Goal: Task Accomplishment & Management: Use online tool/utility

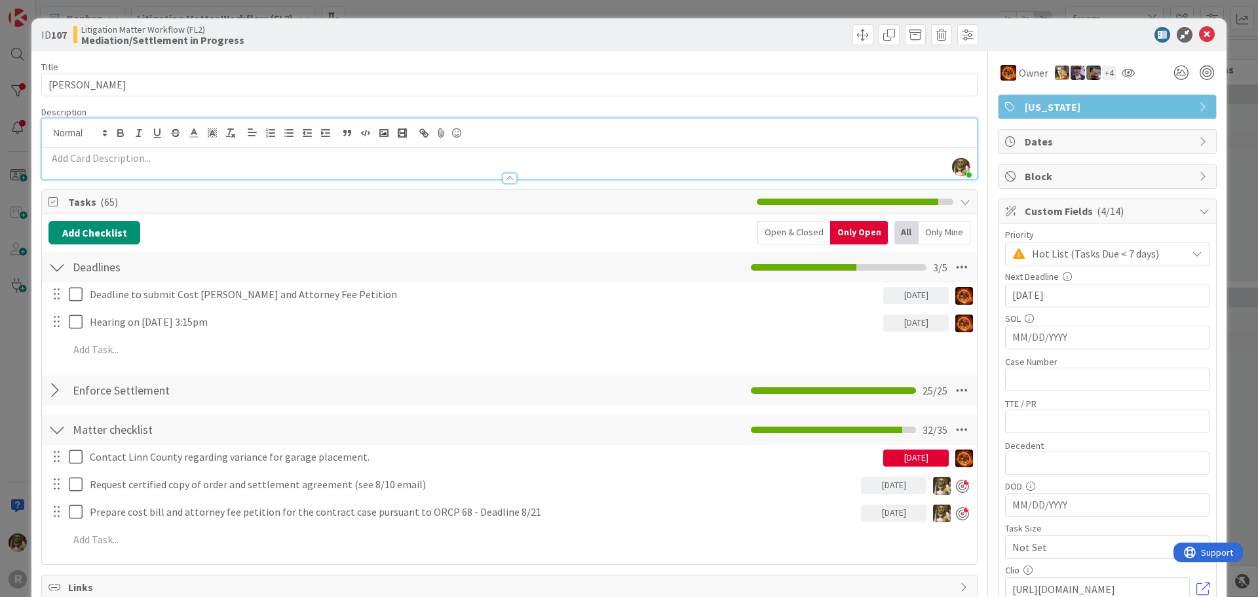
scroll to position [131, 0]
click at [1199, 38] on icon at bounding box center [1207, 35] width 16 height 16
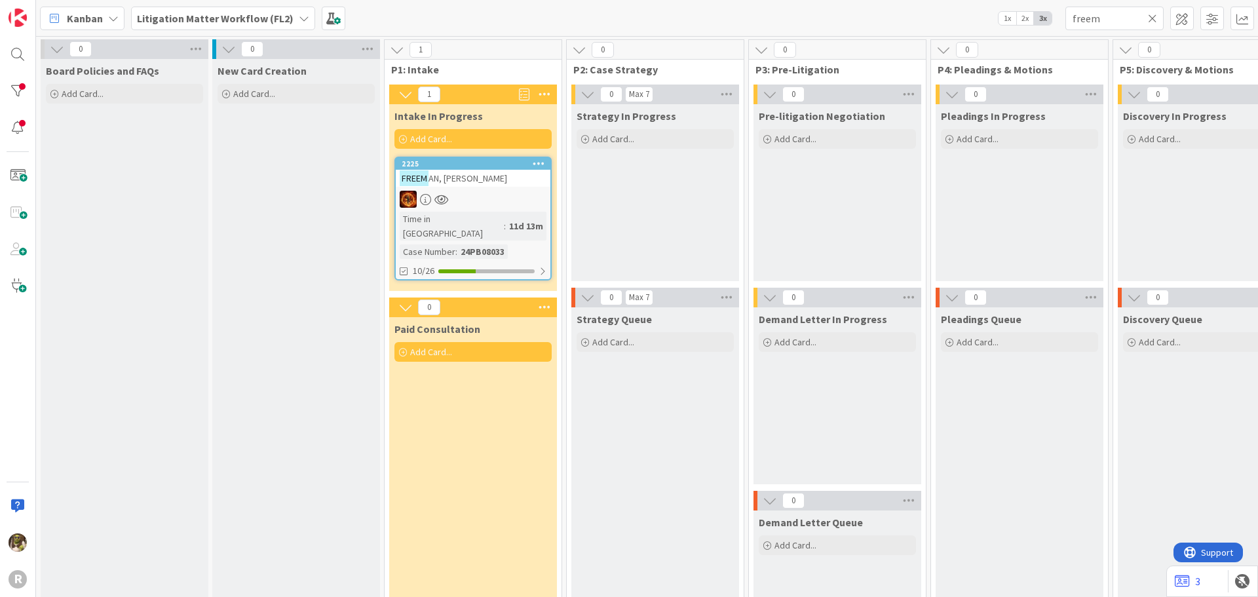
click at [90, 16] on span "Kanban" at bounding box center [85, 18] width 36 height 16
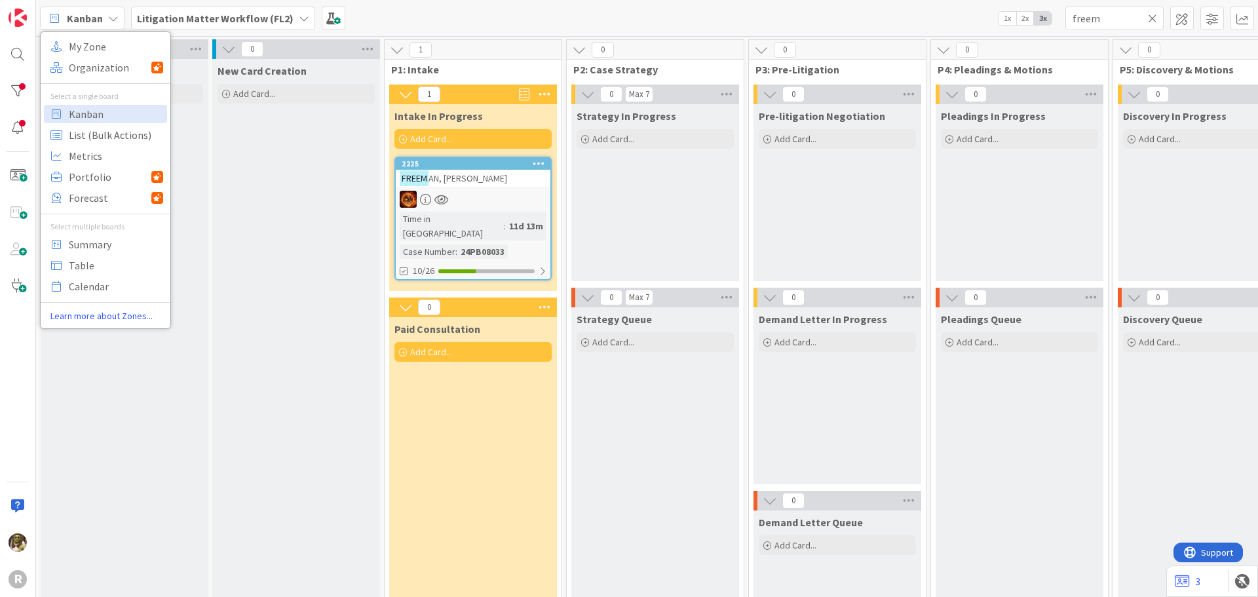
drag, startPoint x: 210, startPoint y: 67, endPoint x: 198, endPoint y: 69, distance: 12.0
click at [209, 67] on div "0 Board Policies and FAQs Add Card..." at bounding box center [125, 370] width 172 height 662
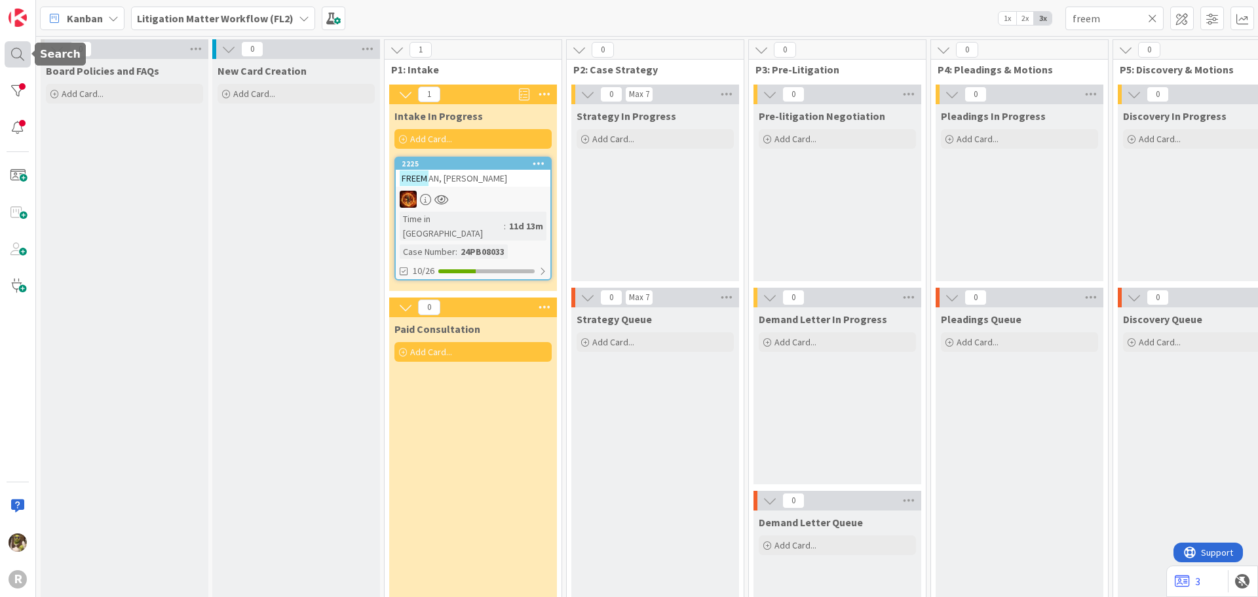
click at [24, 54] on div at bounding box center [18, 54] width 26 height 26
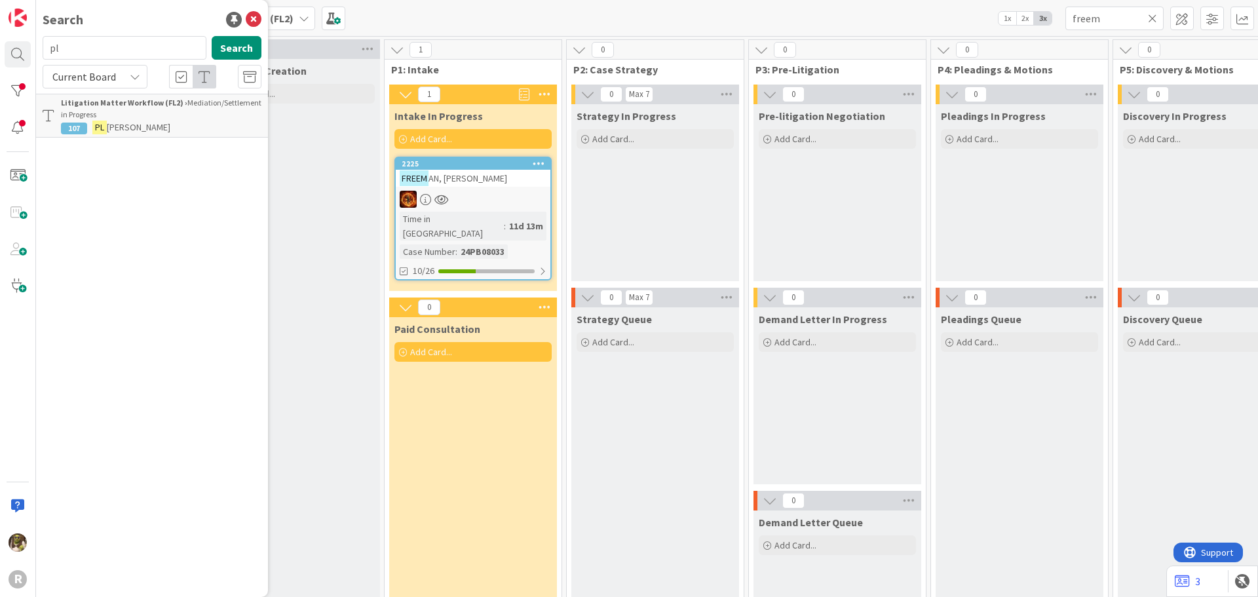
type input "p"
type input "rous"
click at [156, 124] on mark "Rous" at bounding box center [168, 128] width 25 height 14
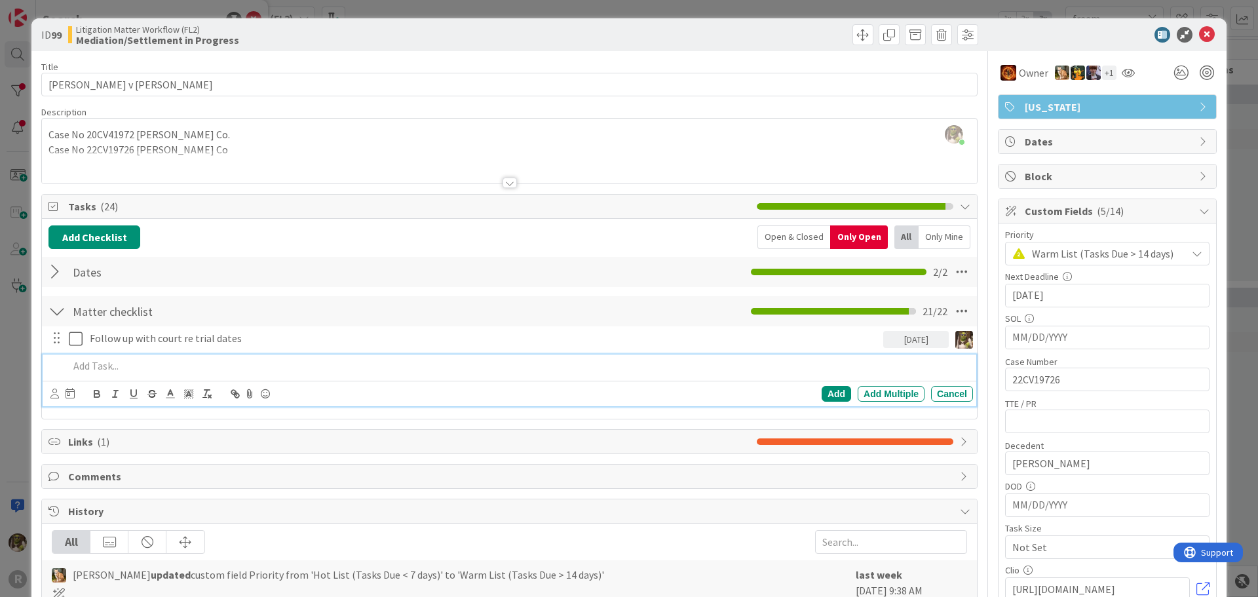
click at [185, 366] on p at bounding box center [518, 365] width 899 height 15
click at [53, 391] on icon at bounding box center [54, 394] width 9 height 10
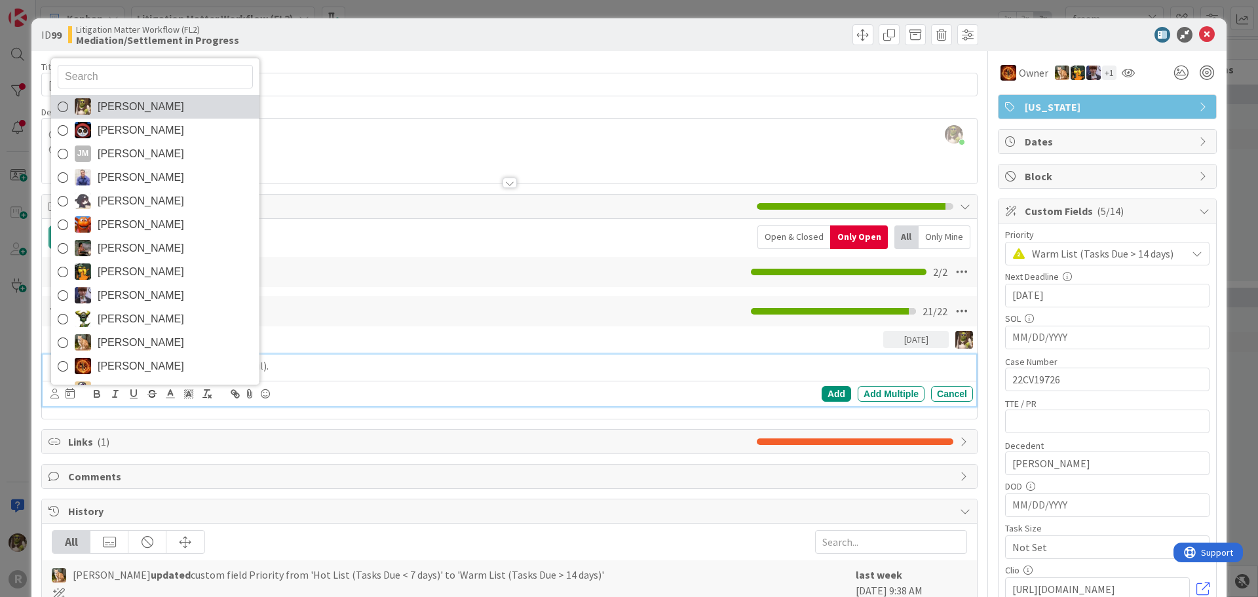
click at [89, 103] on img at bounding box center [83, 106] width 16 height 16
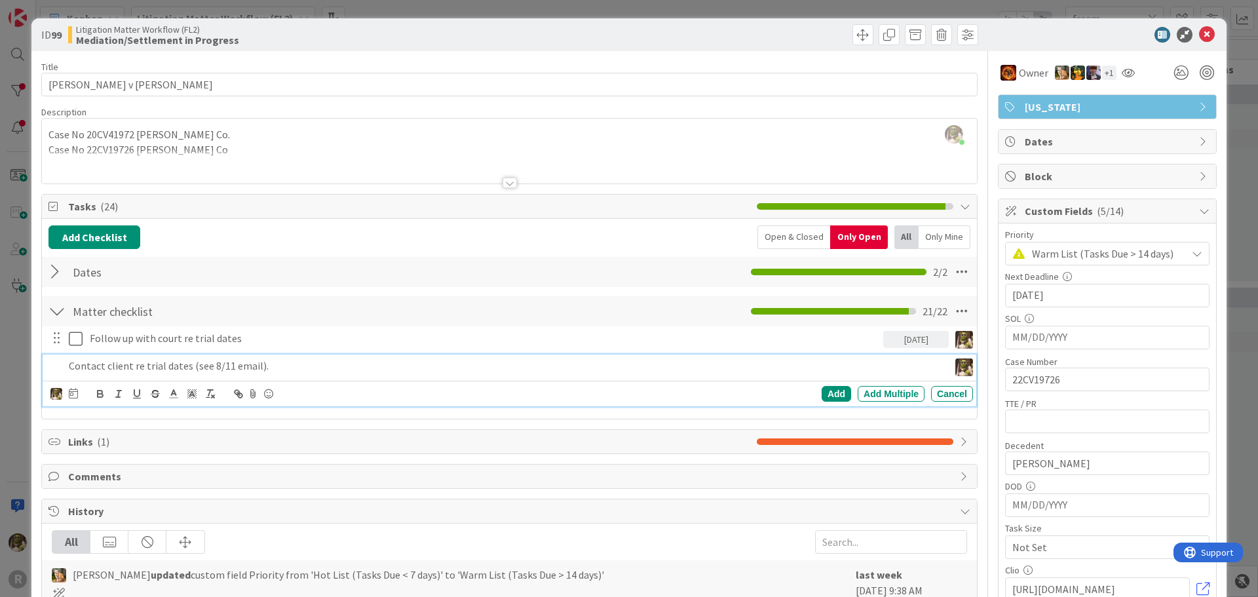
click at [78, 396] on div "[PERSON_NAME] [PERSON_NAME] [PERSON_NAME] [PERSON_NAME] [PERSON_NAME] [PERSON_N…" at bounding box center [511, 394] width 922 height 18
click at [76, 396] on icon at bounding box center [73, 393] width 9 height 10
click at [113, 528] on td "11" at bounding box center [122, 528] width 26 height 25
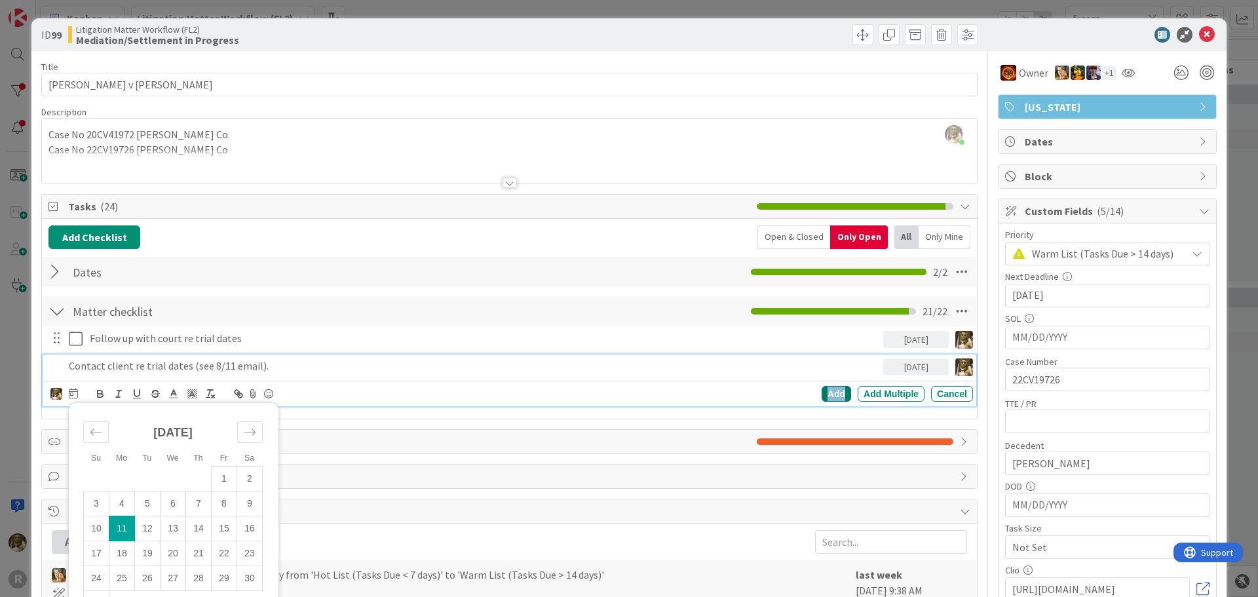
click at [827, 398] on div "Add" at bounding box center [836, 394] width 29 height 16
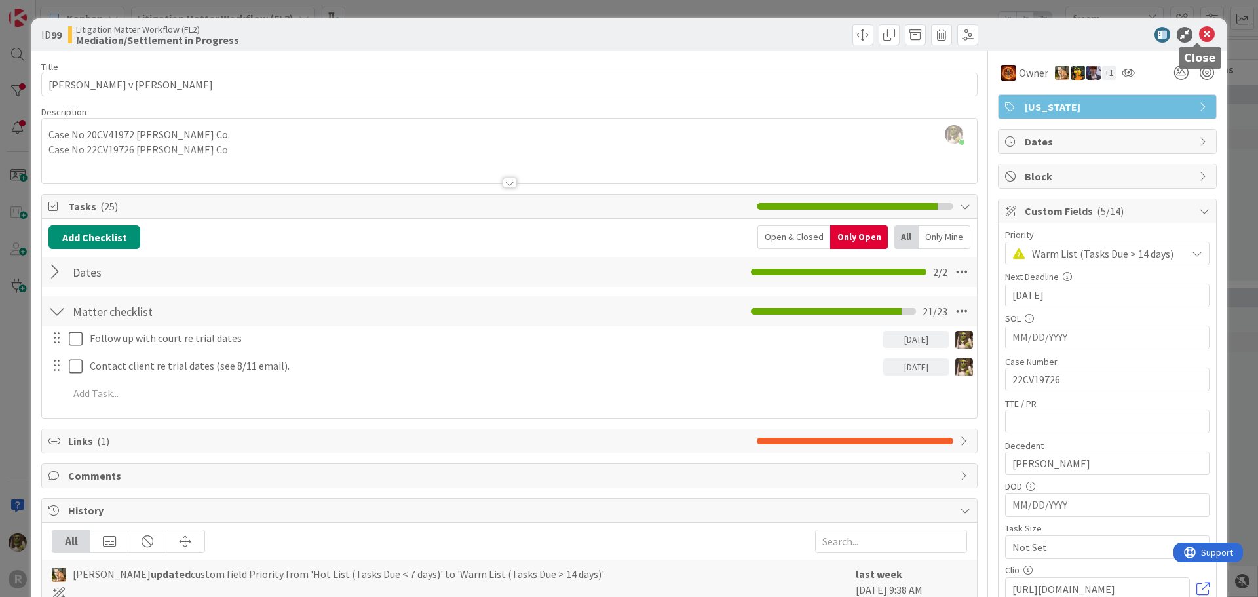
click at [1201, 36] on icon at bounding box center [1207, 35] width 16 height 16
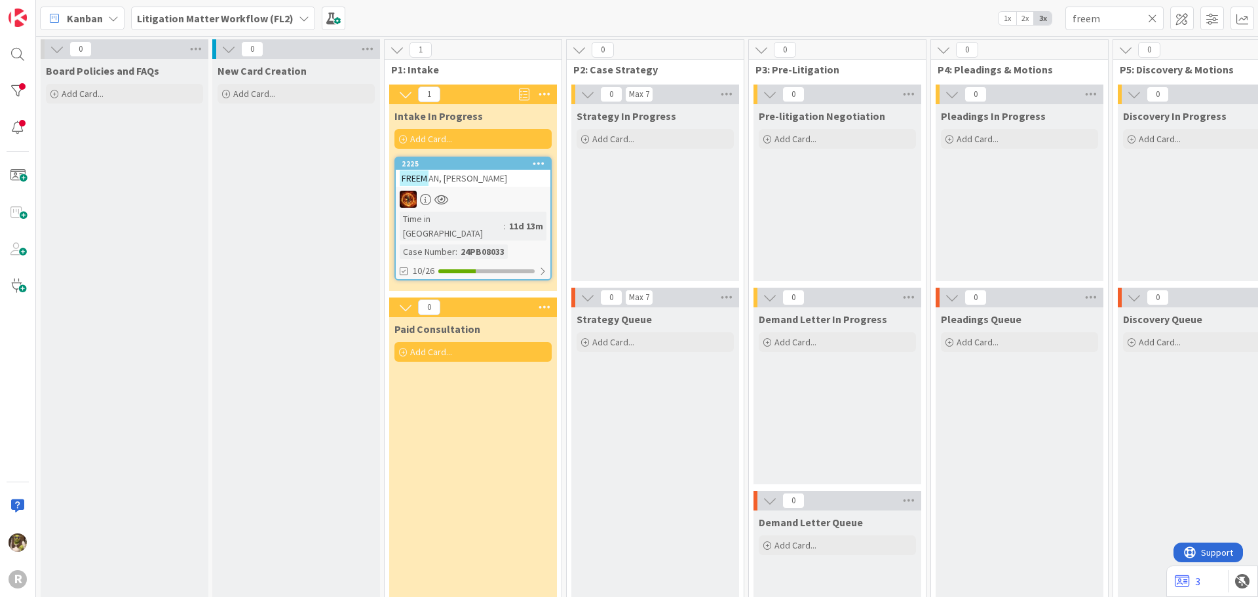
click at [94, 17] on span "Kanban" at bounding box center [85, 18] width 36 height 16
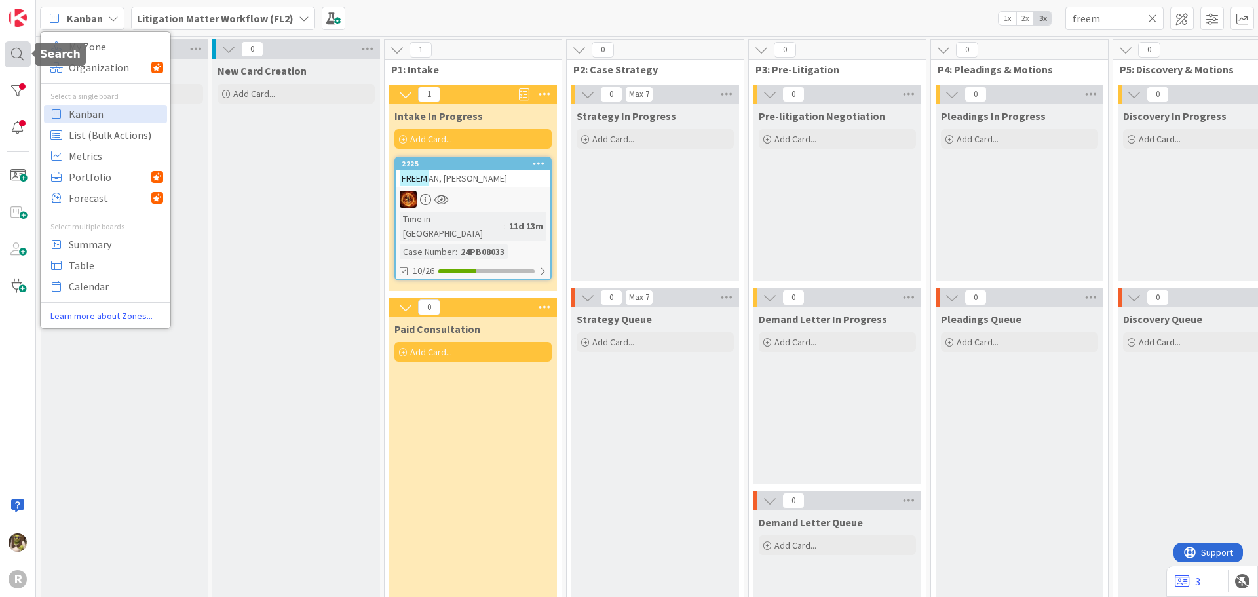
click at [25, 52] on div at bounding box center [18, 54] width 26 height 26
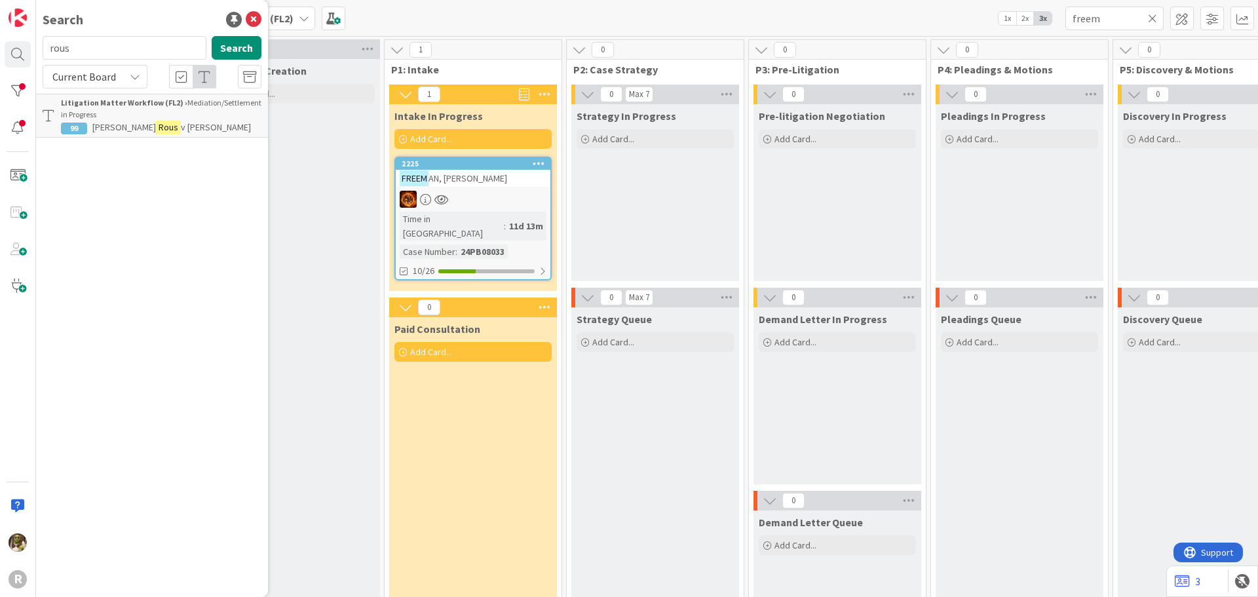
drag, startPoint x: 118, startPoint y: 52, endPoint x: -28, endPoint y: 48, distance: 146.2
click at [0, 48] on html "R Search rous Search Current Board Litigation Matter Workflow (FL2) › Mediation…" at bounding box center [629, 298] width 1258 height 597
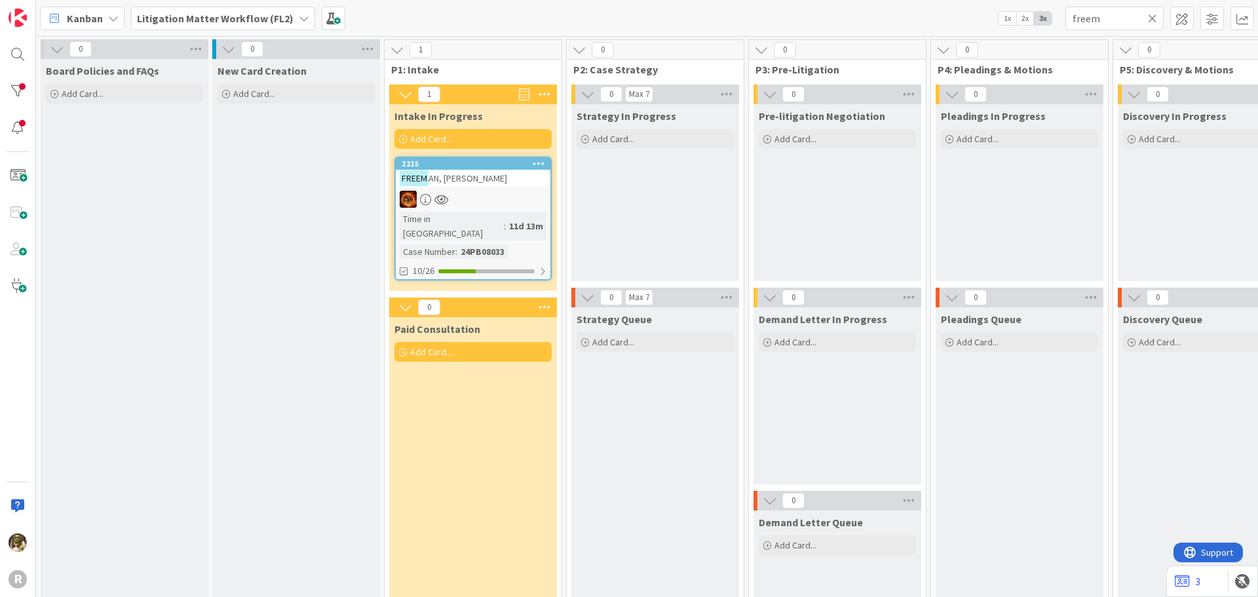
click at [105, 13] on div "Kanban" at bounding box center [82, 19] width 85 height 24
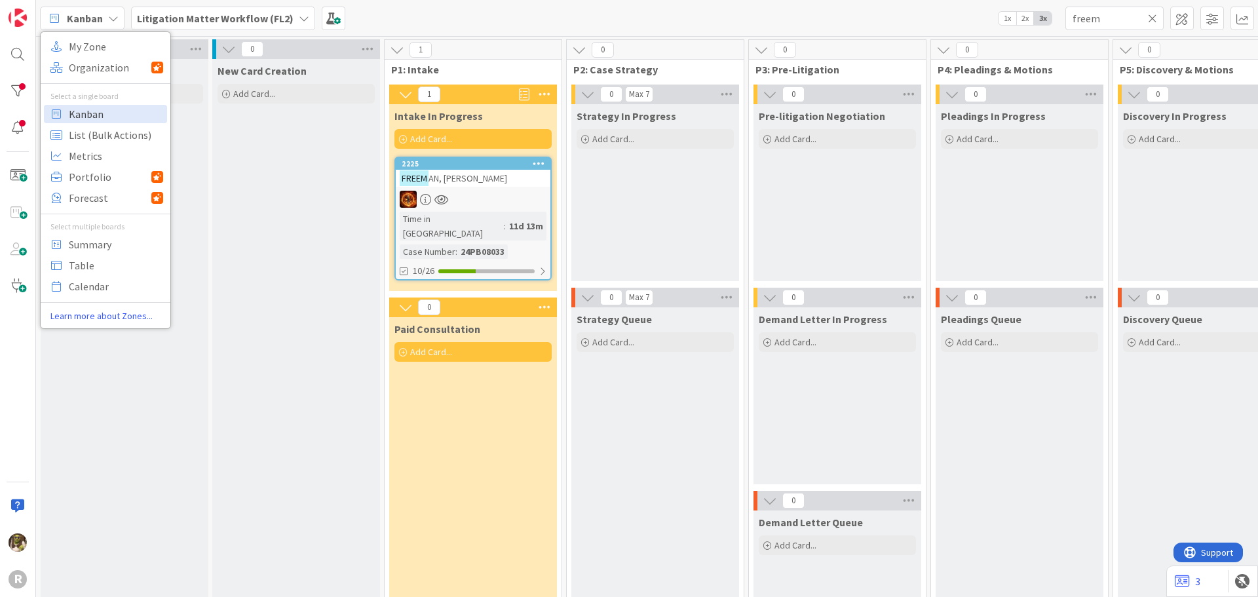
click at [101, 119] on span "Kanban" at bounding box center [116, 114] width 94 height 20
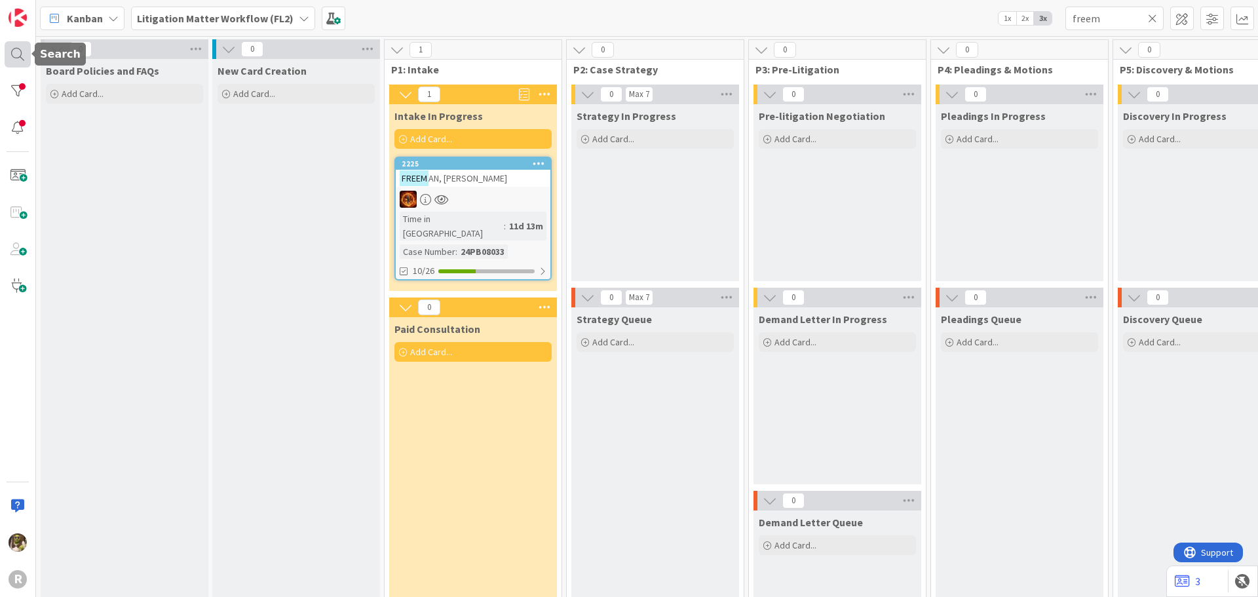
click at [12, 52] on div at bounding box center [18, 54] width 26 height 26
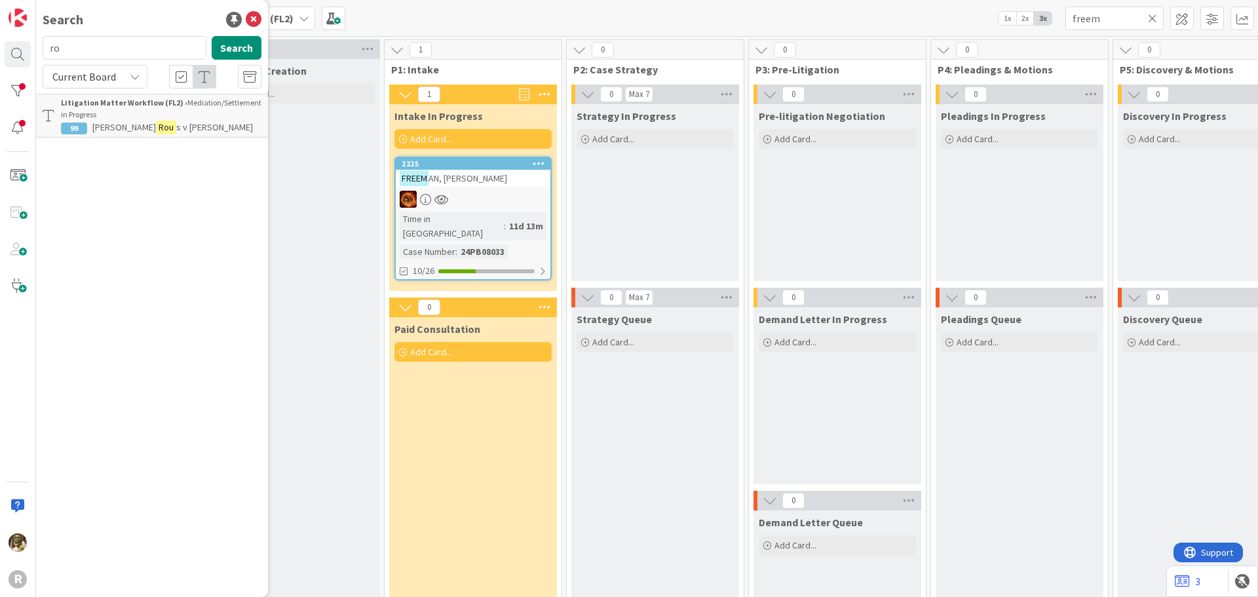
type input "r"
type input "[PERSON_NAME]"
click at [249, 44] on button "Search" at bounding box center [237, 48] width 50 height 24
click at [121, 110] on mark "[PERSON_NAME]" at bounding box center [126, 116] width 69 height 14
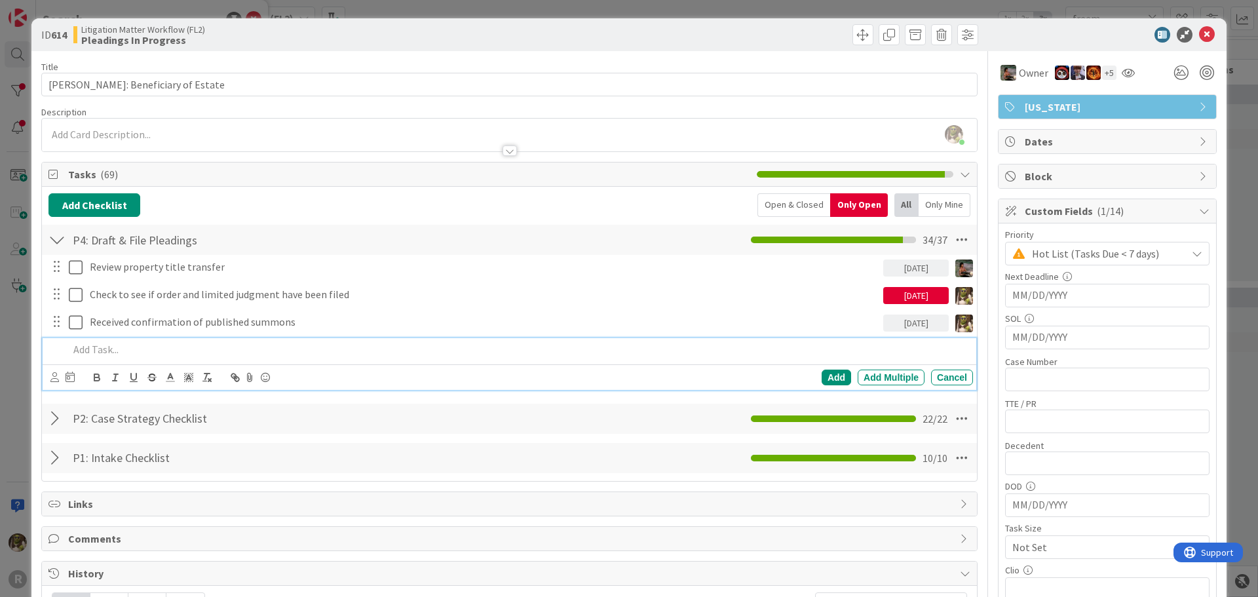
click at [130, 354] on p at bounding box center [518, 349] width 899 height 15
click at [341, 352] on p "Circulate notice and signed limited judgment to client and cousel" at bounding box center [518, 349] width 899 height 15
click at [55, 381] on icon at bounding box center [54, 377] width 9 height 10
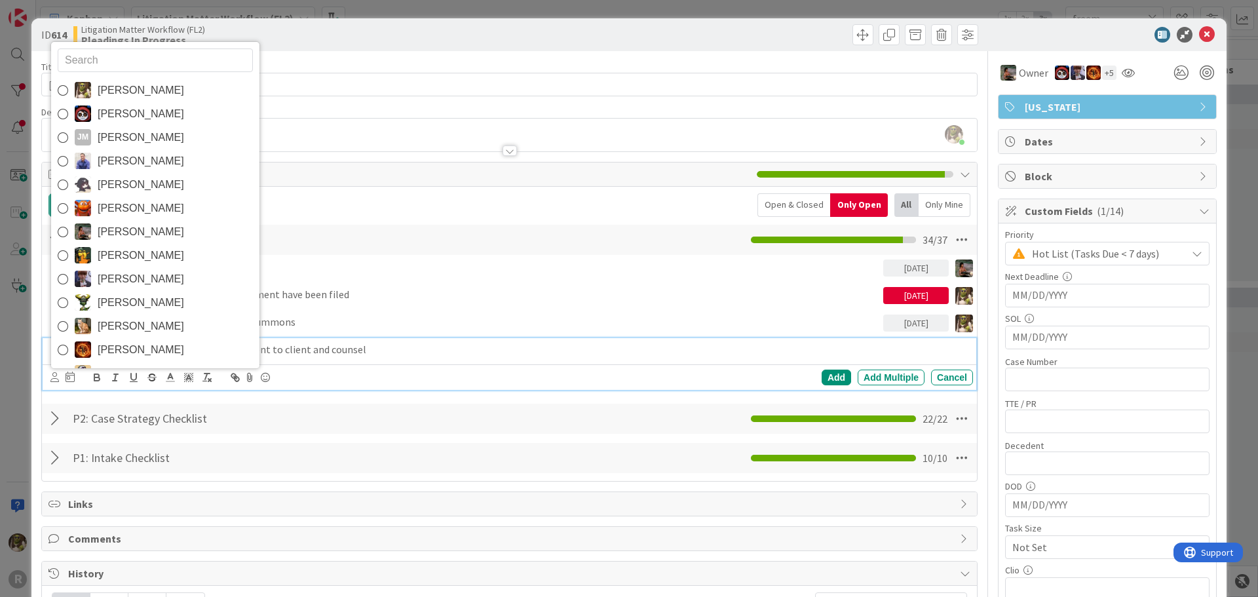
click at [142, 86] on span "[PERSON_NAME]" at bounding box center [141, 91] width 86 height 20
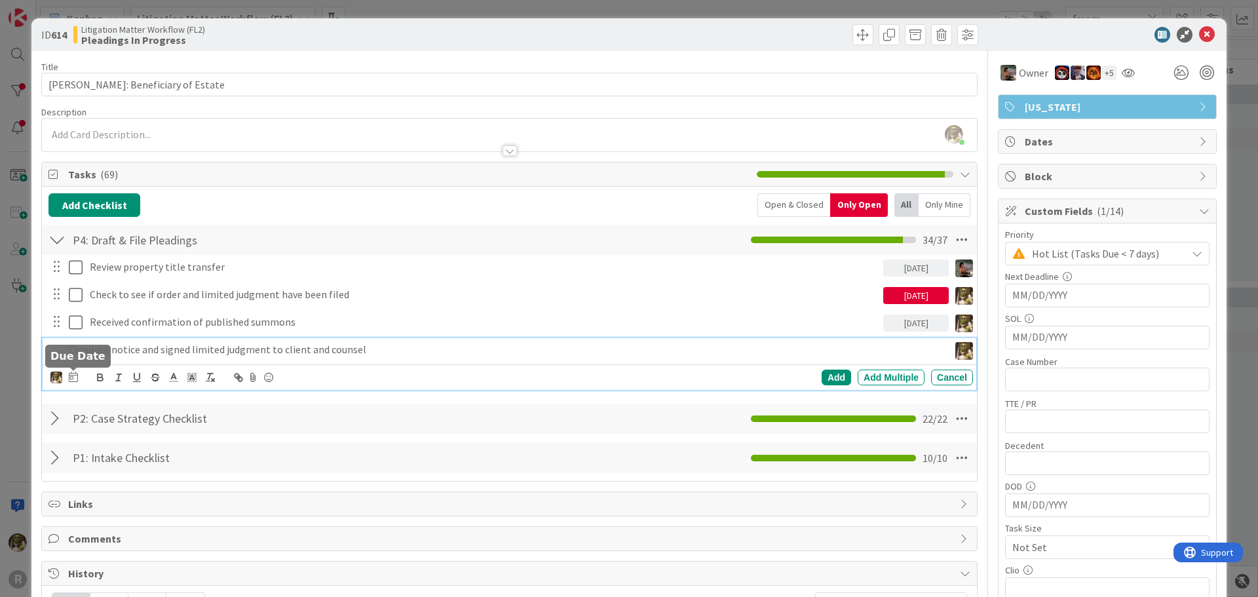
click at [75, 375] on icon at bounding box center [73, 376] width 9 height 10
click at [145, 508] on td "12" at bounding box center [148, 511] width 26 height 25
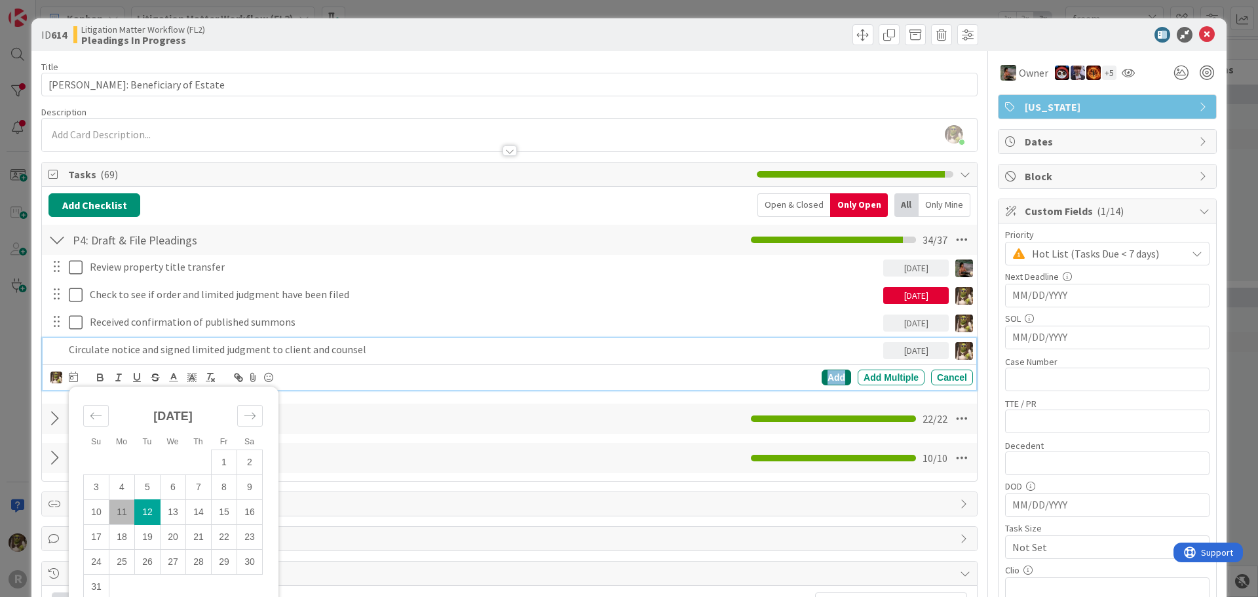
click at [826, 374] on div "Add" at bounding box center [836, 378] width 29 height 16
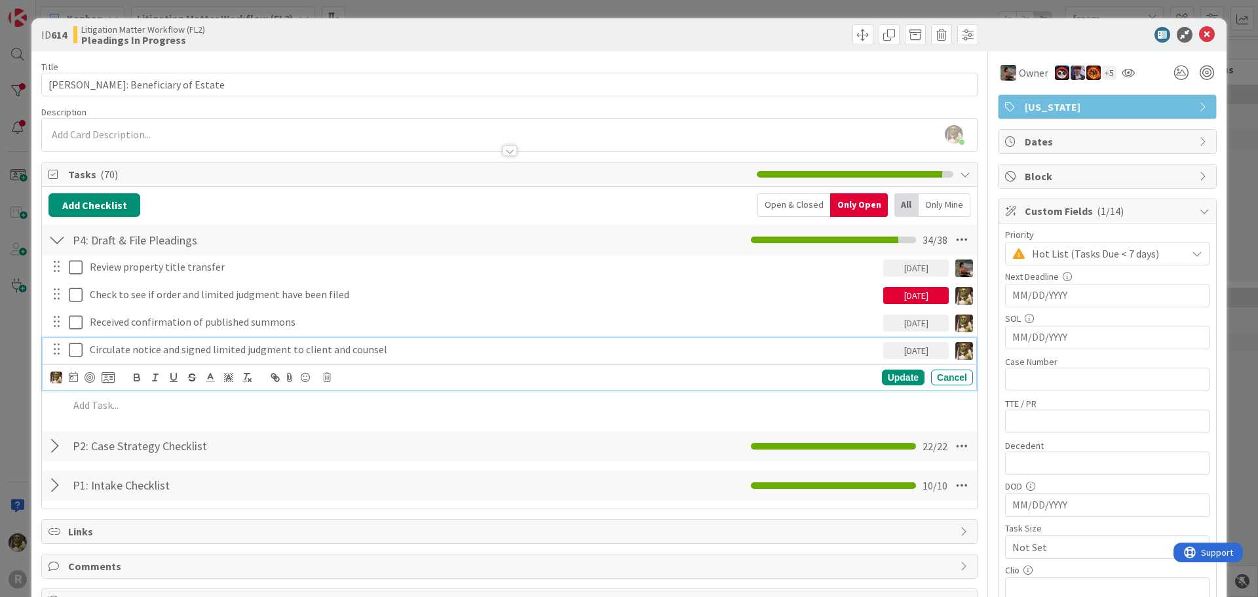
click at [174, 356] on p "Circulate notice and signed limited judgment to client and counsel" at bounding box center [484, 349] width 788 height 15
click at [90, 373] on div at bounding box center [90, 377] width 10 height 10
click at [892, 382] on div "Update" at bounding box center [903, 378] width 43 height 16
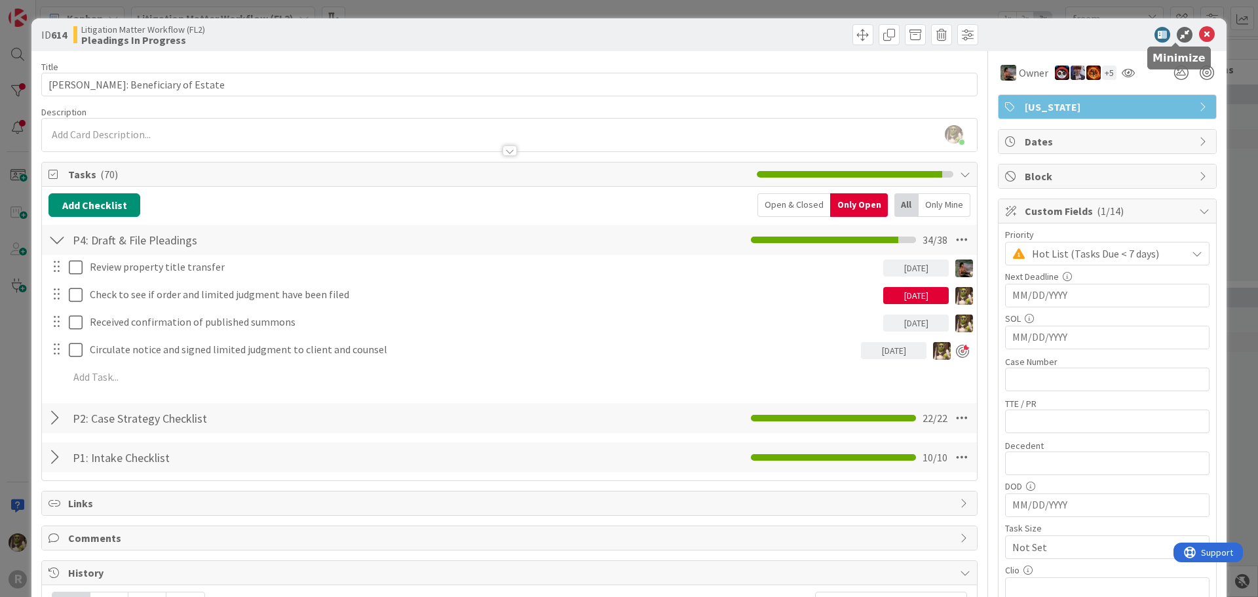
click at [1199, 32] on icon at bounding box center [1207, 35] width 16 height 16
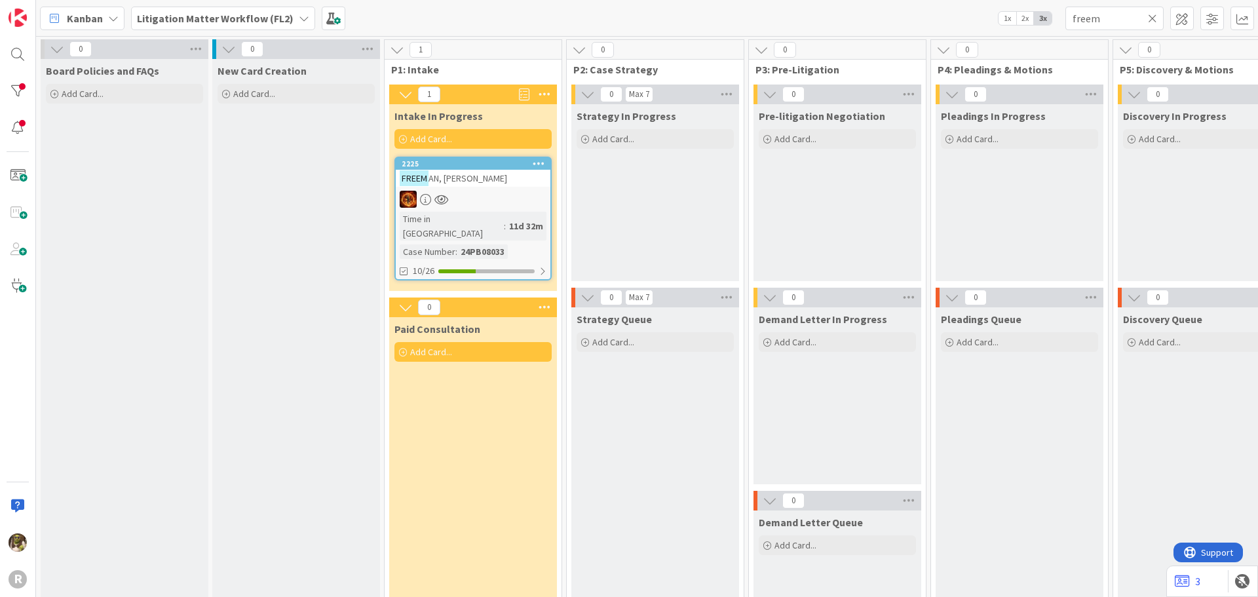
click at [71, 20] on span "Kanban" at bounding box center [85, 18] width 36 height 16
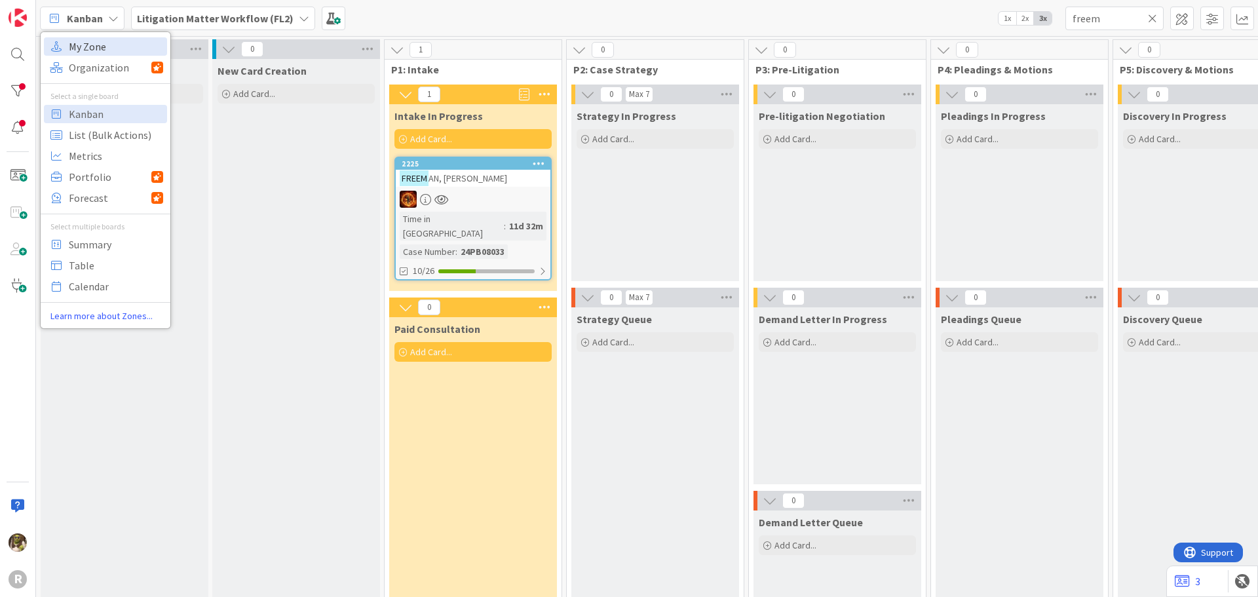
click at [127, 52] on span "My Zone" at bounding box center [116, 47] width 94 height 20
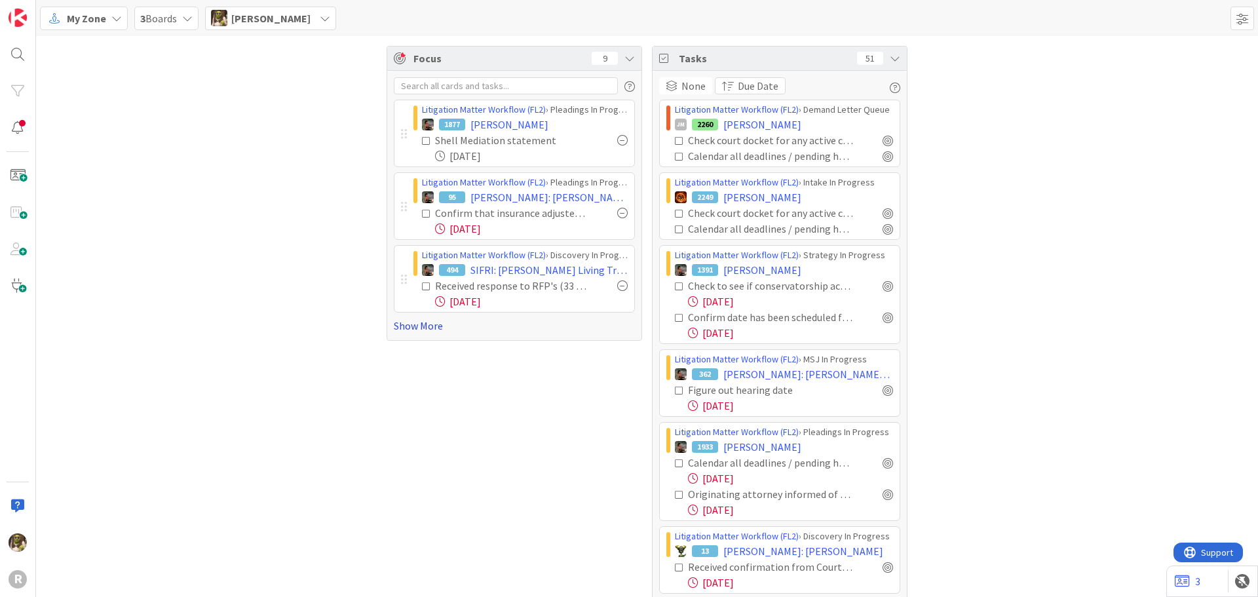
click at [403, 328] on link "Show More" at bounding box center [514, 326] width 241 height 16
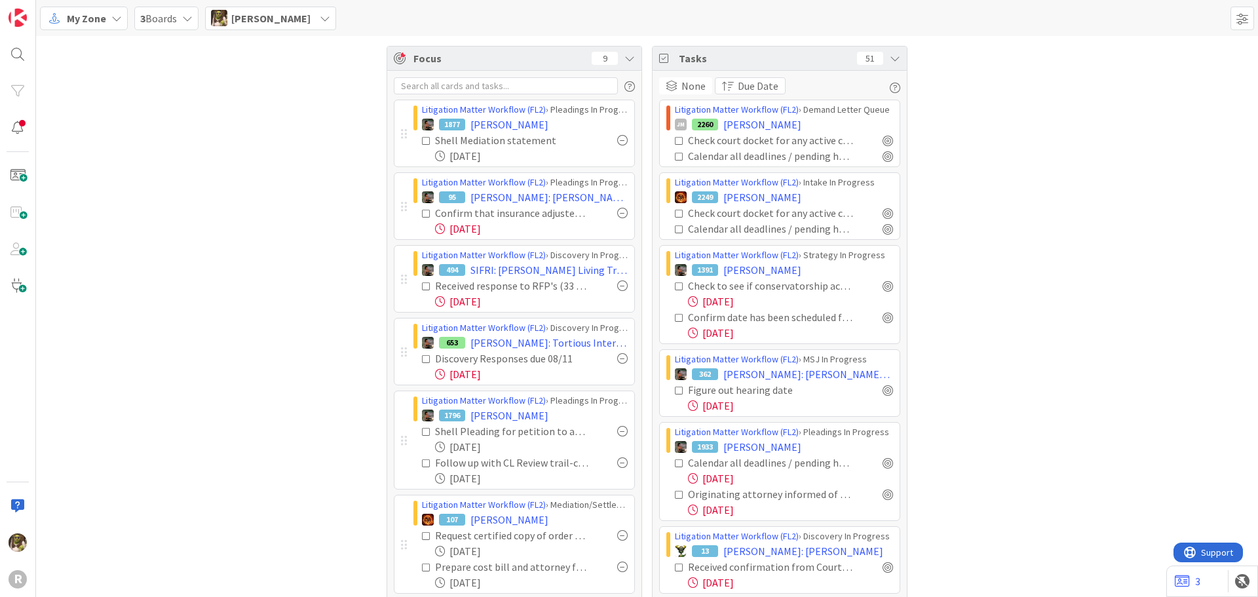
click at [422, 139] on icon at bounding box center [426, 140] width 9 height 9
